Goal: Navigation & Orientation: Find specific page/section

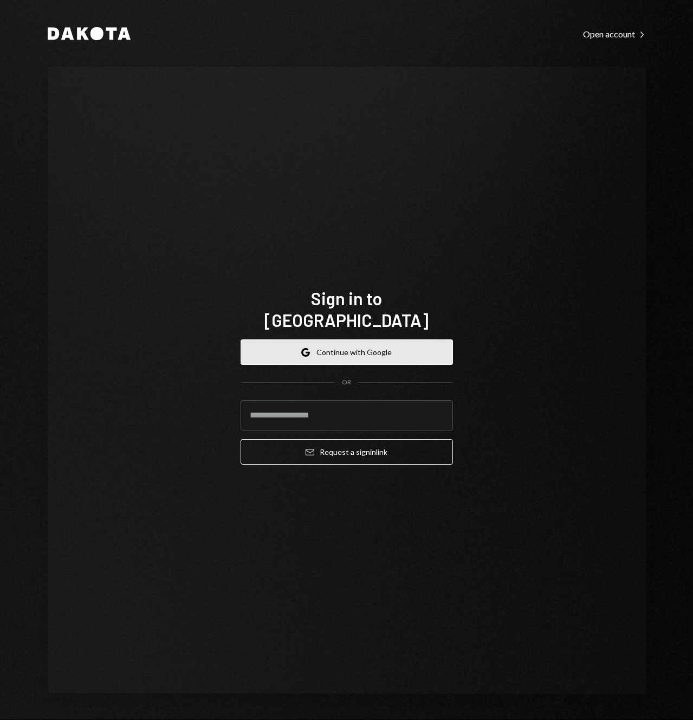
click at [304, 350] on icon "button" at bounding box center [302, 352] width 2 height 4
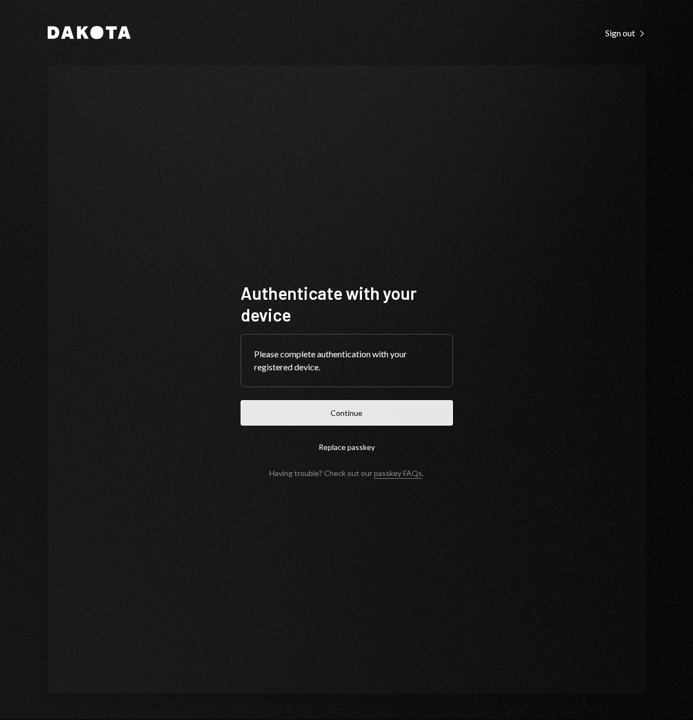
click at [326, 413] on button "Continue" at bounding box center [347, 412] width 213 height 25
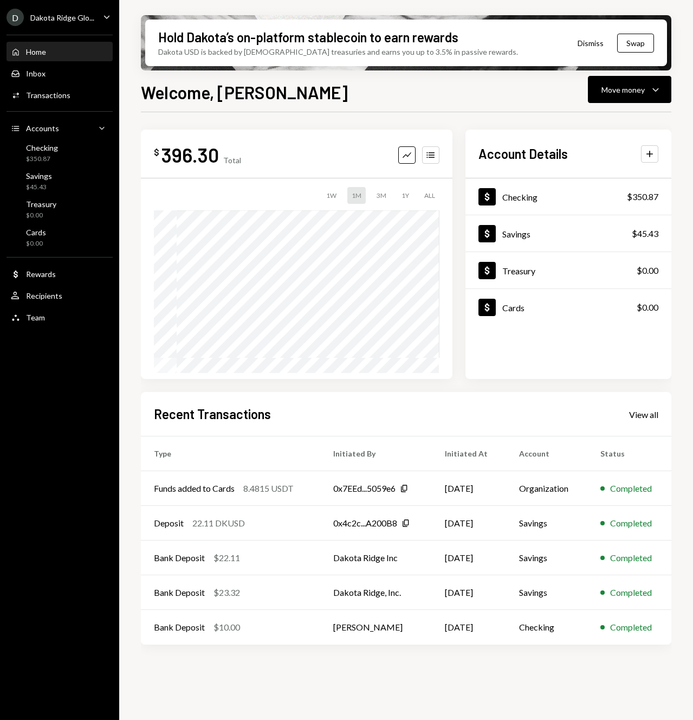
click at [287, 111] on div "Welcome, [PERSON_NAME] Move money Caret Down $ 396.30 Total Graph Accounts 1W 1…" at bounding box center [406, 431] width 531 height 705
click at [308, 111] on div "Welcome, [PERSON_NAME] Move money Caret Down $ 396.30 Total Graph Accounts 1W 1…" at bounding box center [406, 431] width 531 height 705
click at [107, 16] on icon "Caret Down" at bounding box center [107, 17] width 12 height 12
click at [377, 108] on div "Welcome, [PERSON_NAME] Move money Caret Down $ 396.30 Total Graph Accounts 1W 1…" at bounding box center [406, 431] width 531 height 705
click at [657, 95] on icon "Caret Down" at bounding box center [655, 89] width 13 height 13
